Goal: Find specific page/section: Find specific page/section

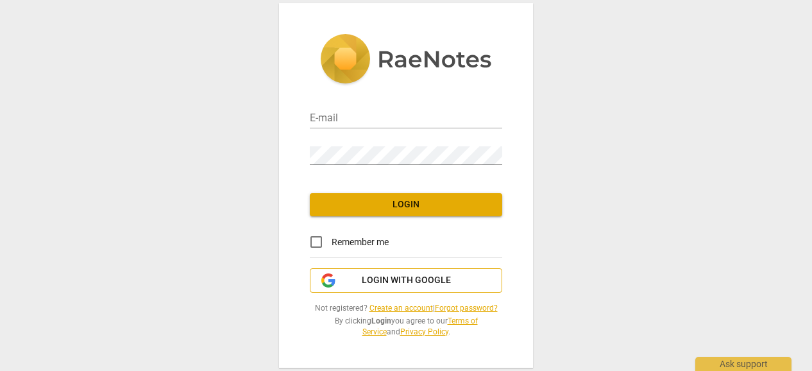
click at [355, 271] on button "Login with Google" at bounding box center [406, 280] width 193 height 24
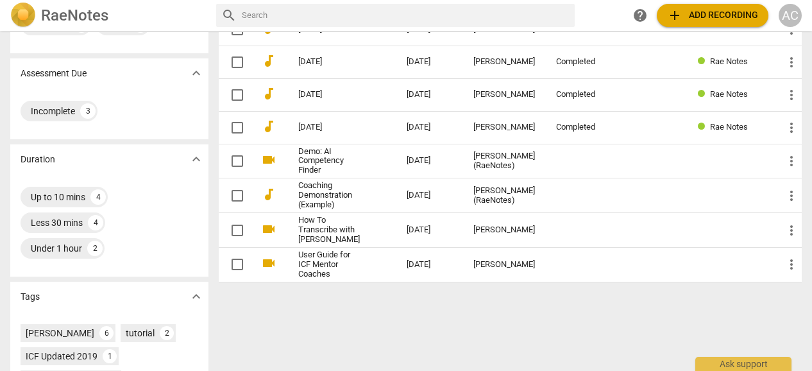
scroll to position [137, 0]
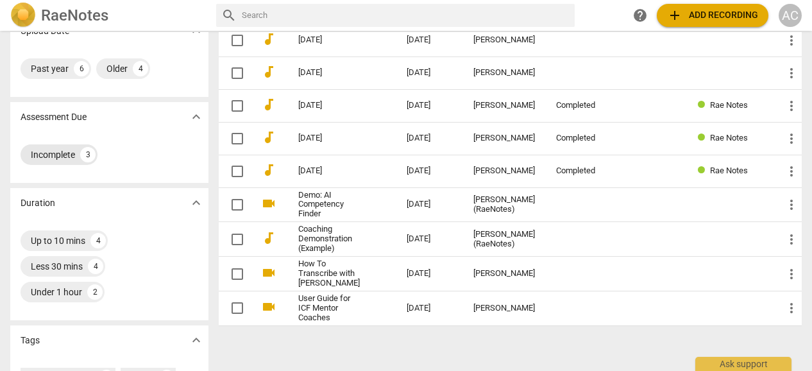
click at [50, 157] on div "Incomplete" at bounding box center [53, 154] width 44 height 13
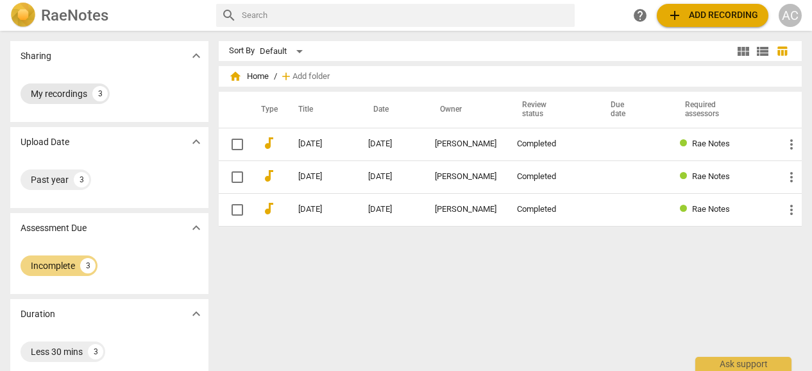
click at [80, 94] on div "My recordings" at bounding box center [59, 93] width 56 height 13
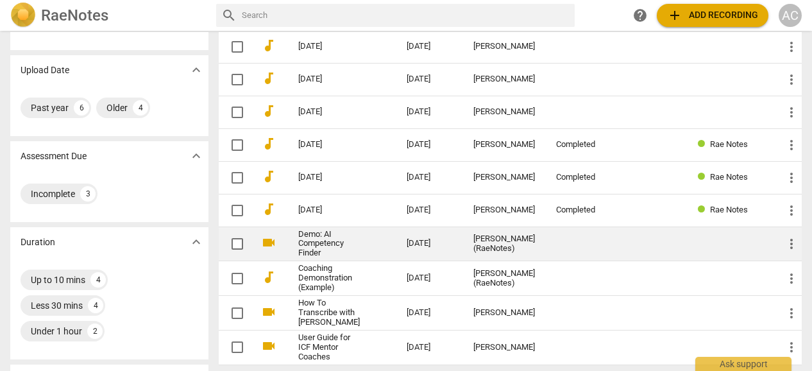
scroll to position [66, 0]
